Goal: Task Accomplishment & Management: Use online tool/utility

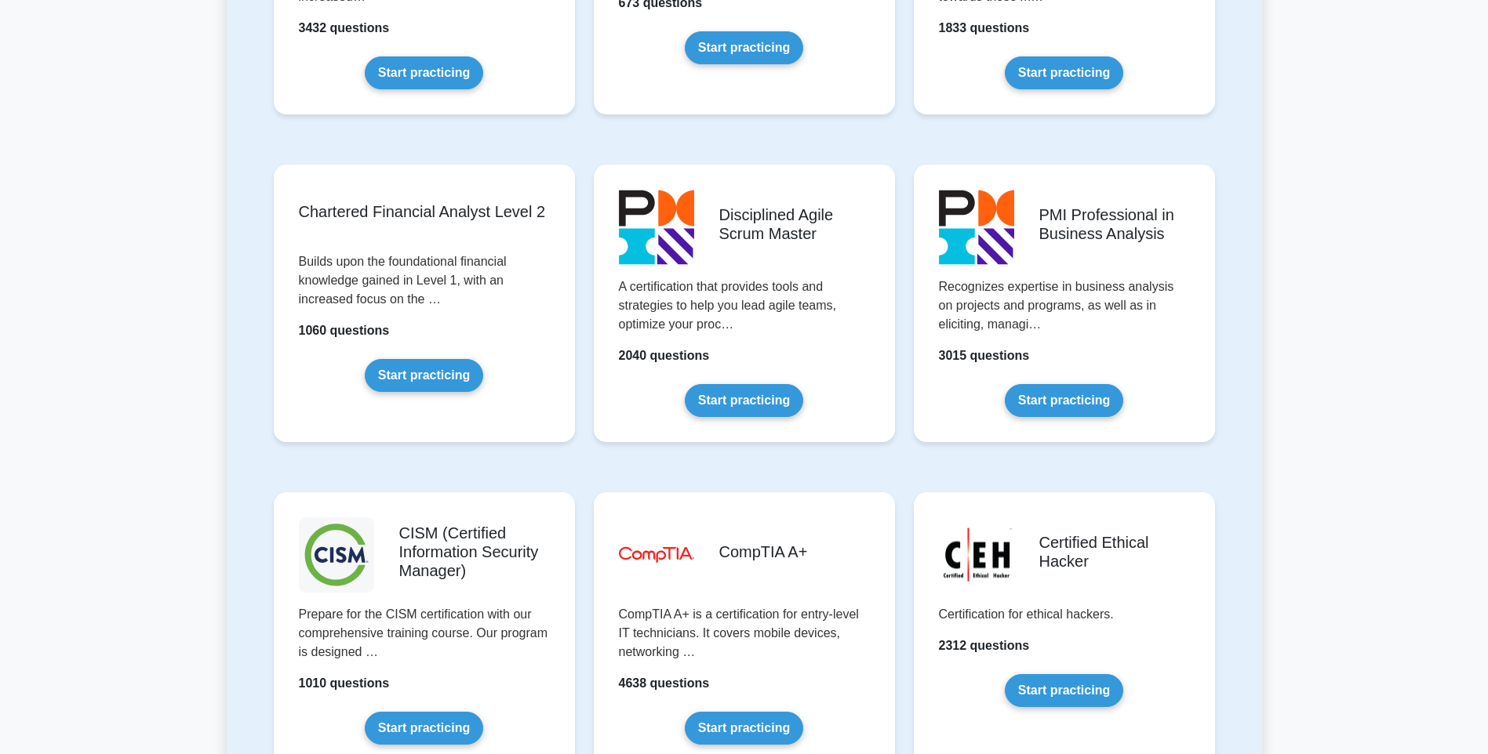
scroll to position [1966, 0]
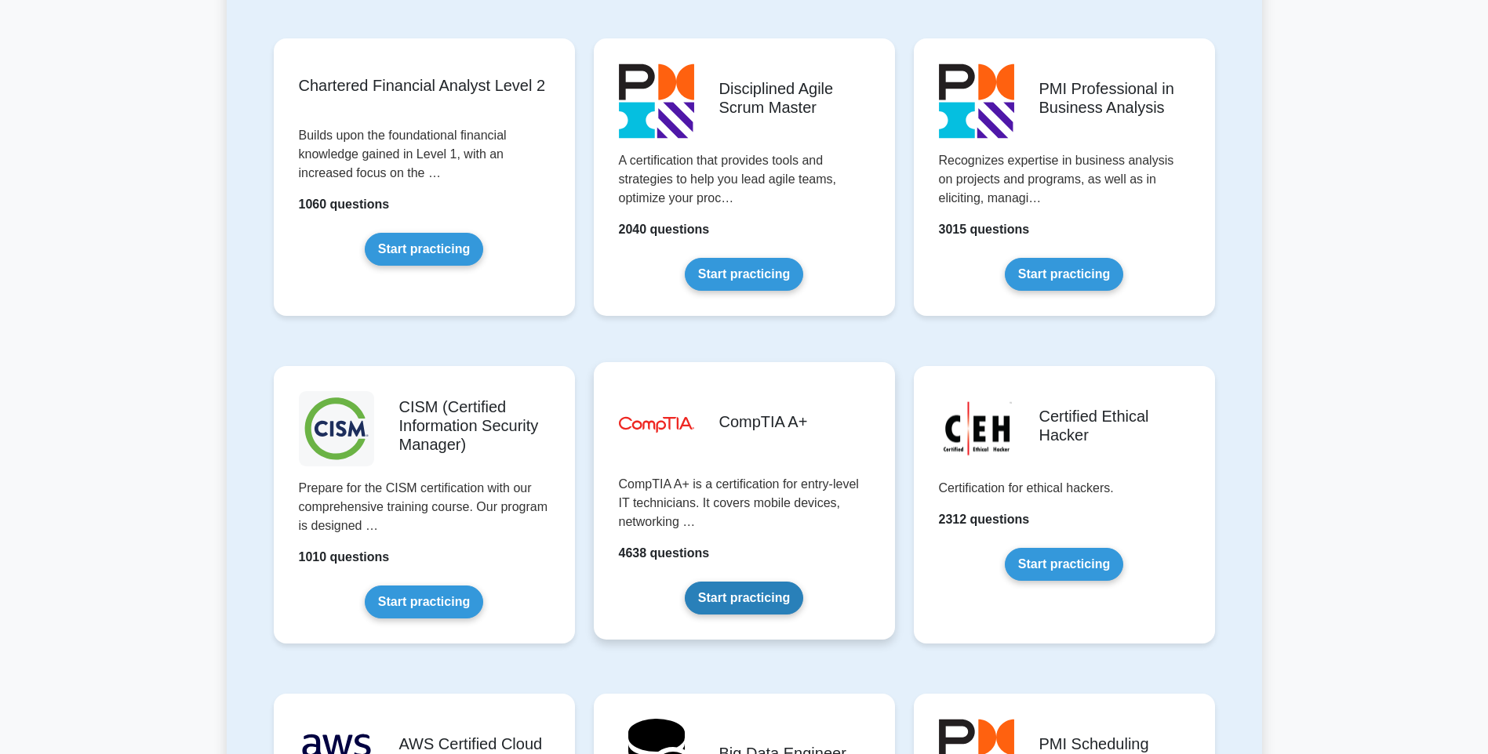
click at [758, 602] on link "Start practicing" at bounding box center [744, 598] width 118 height 33
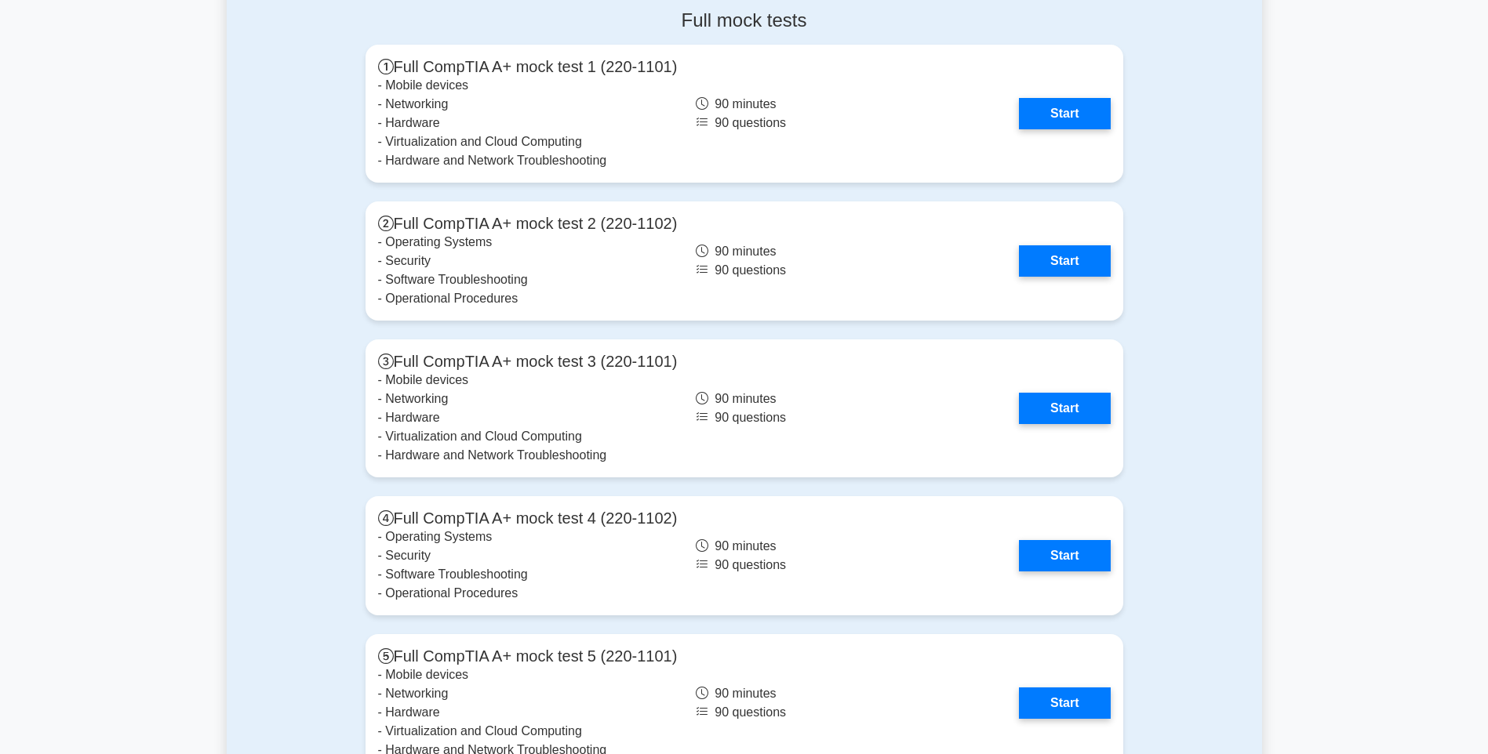
scroll to position [3375, 0]
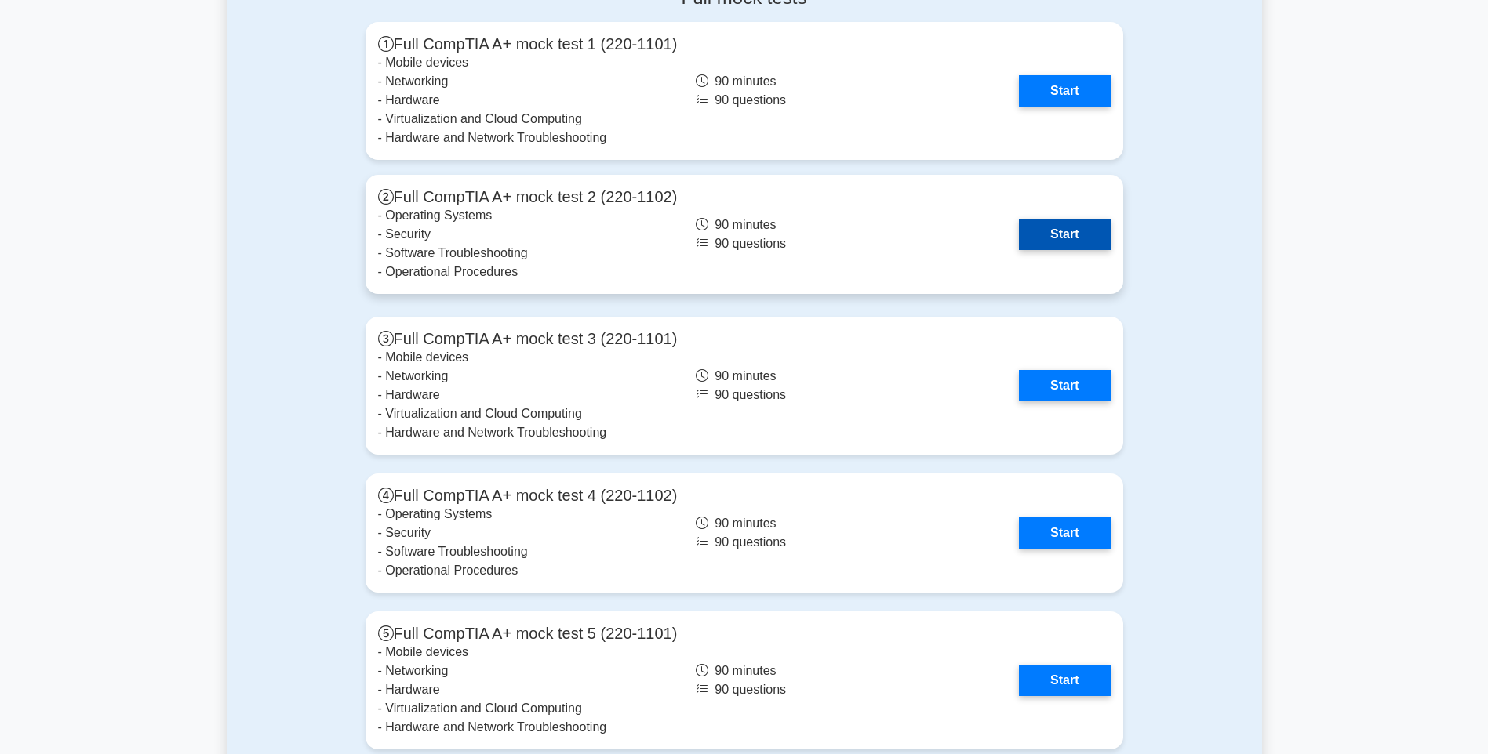
click at [1024, 230] on link "Start" at bounding box center [1064, 234] width 91 height 31
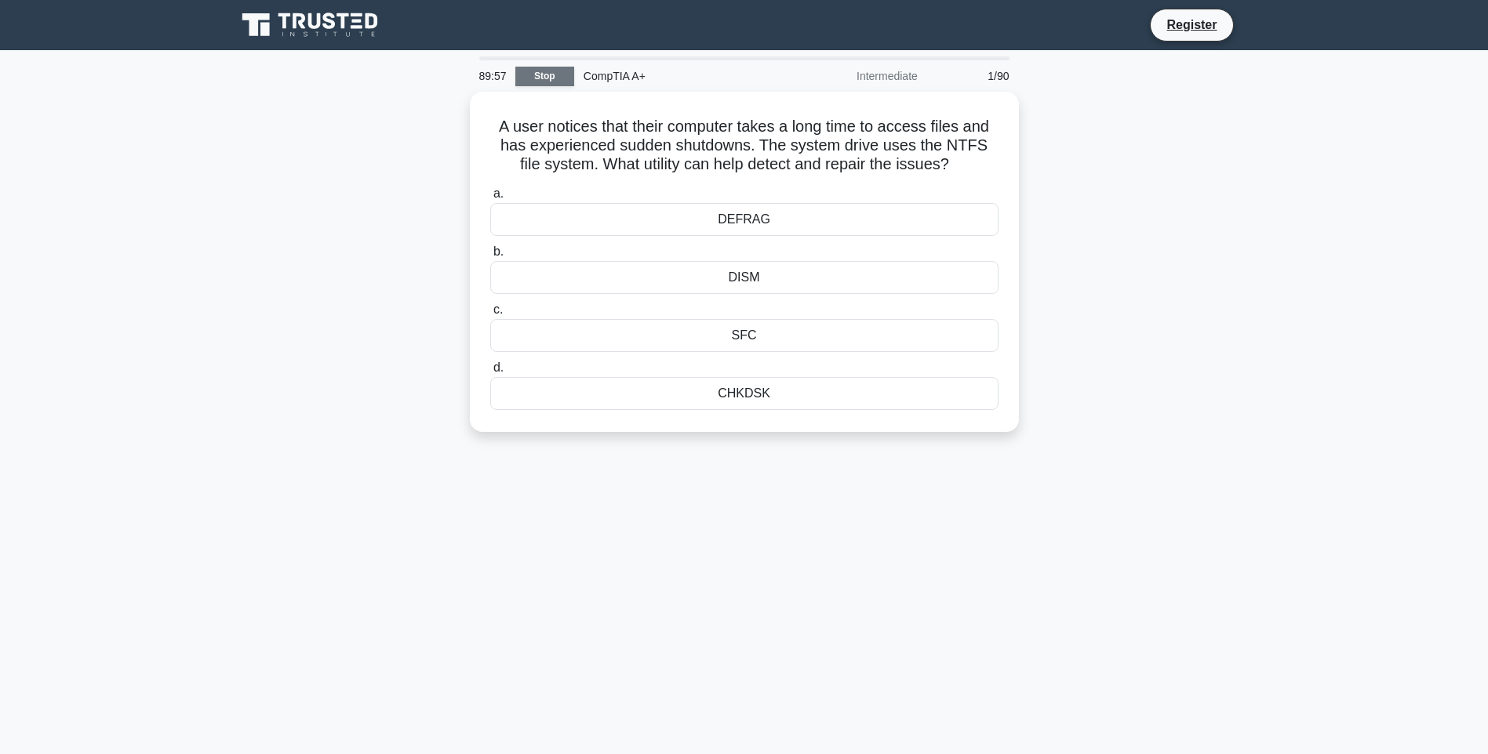
click at [543, 71] on link "Stop" at bounding box center [544, 77] width 59 height 20
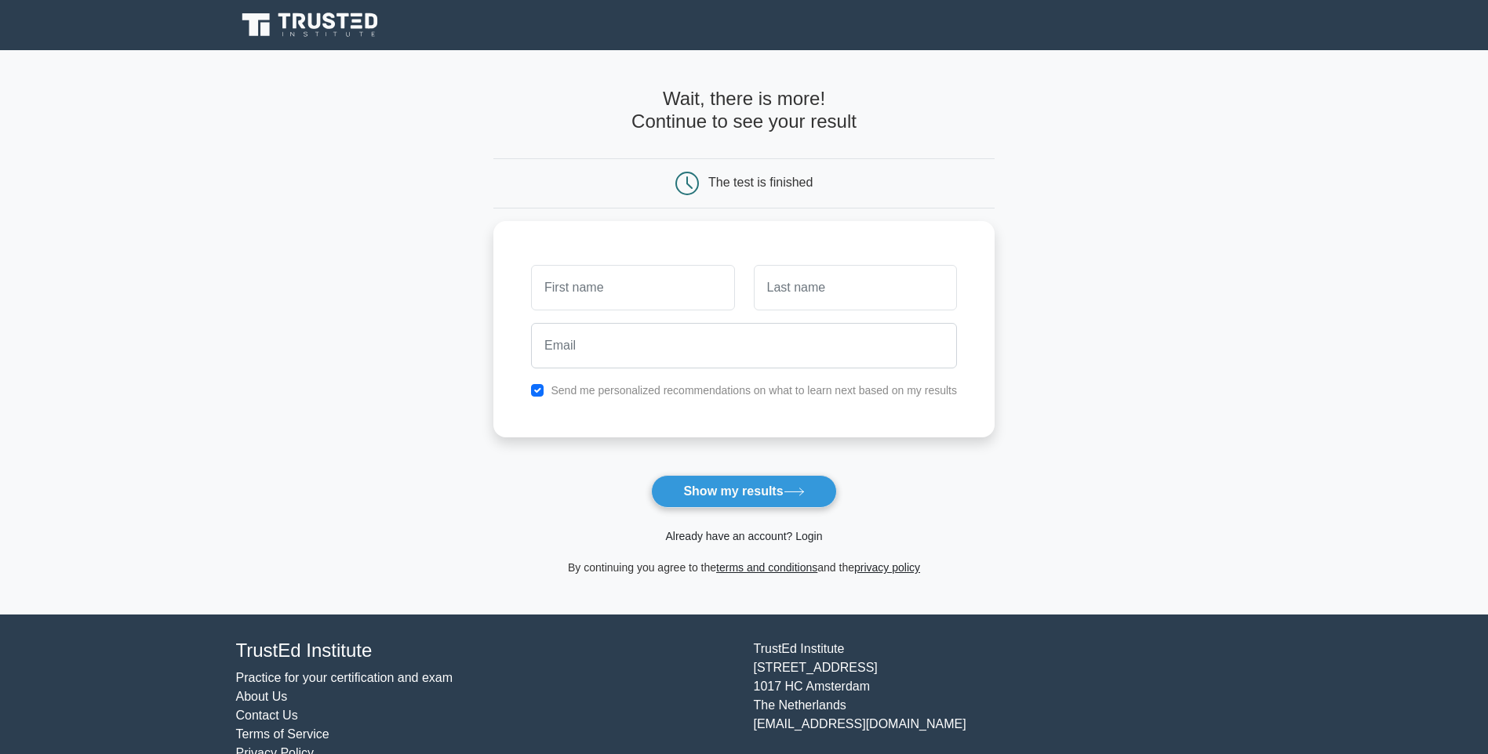
click at [747, 539] on link "Already have an account? Login" at bounding box center [743, 536] width 157 height 13
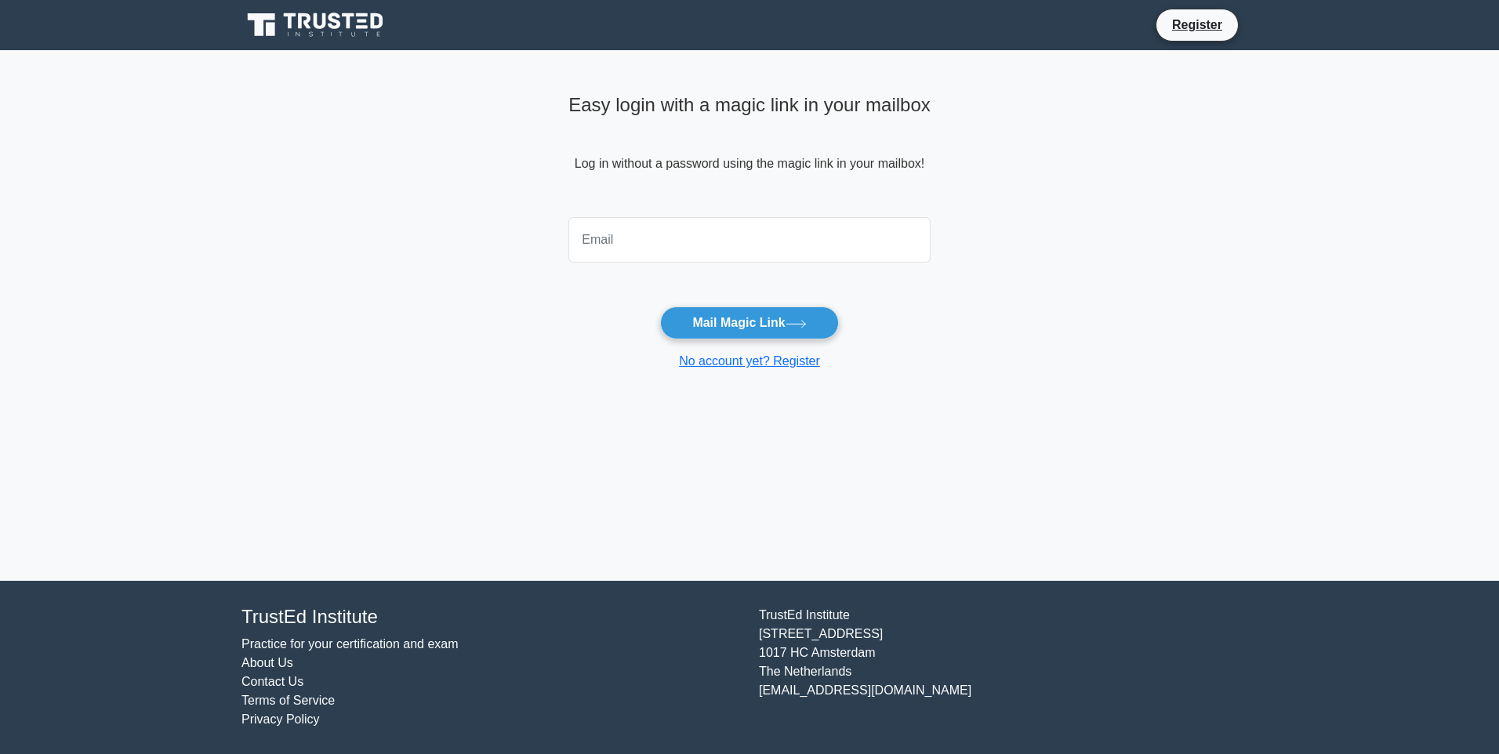
click at [650, 251] on input "email" at bounding box center [750, 239] width 362 height 45
type input "[EMAIL_ADDRESS][DOMAIN_NAME]"
click at [726, 329] on button "Mail Magic Link" at bounding box center [749, 323] width 178 height 33
